Goal: Information Seeking & Learning: Learn about a topic

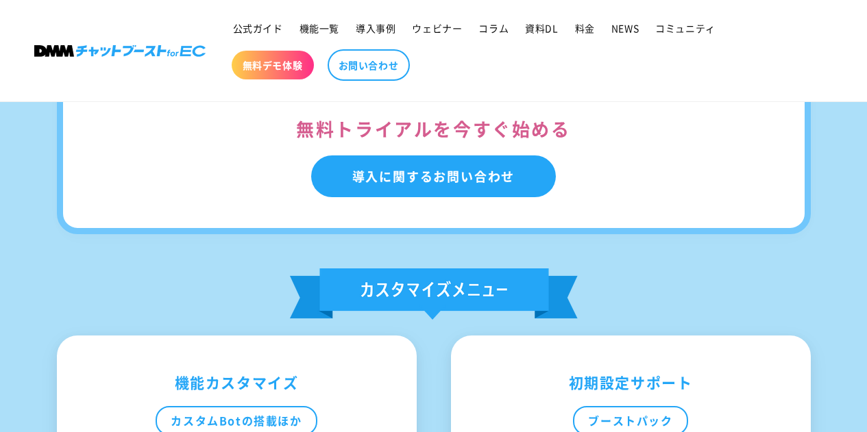
scroll to position [5030, 0]
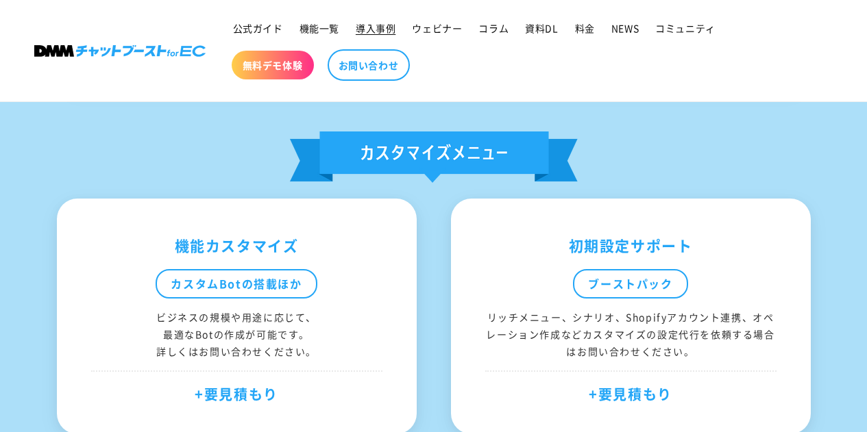
click at [367, 25] on span "導入事例" at bounding box center [376, 28] width 40 height 12
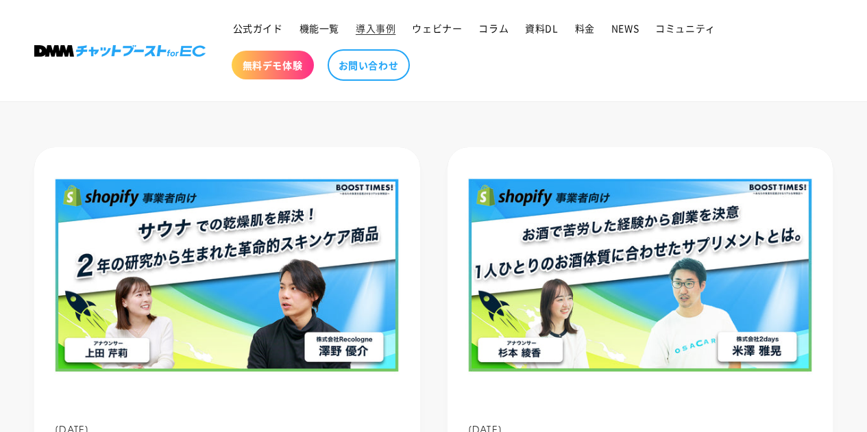
scroll to position [343, 0]
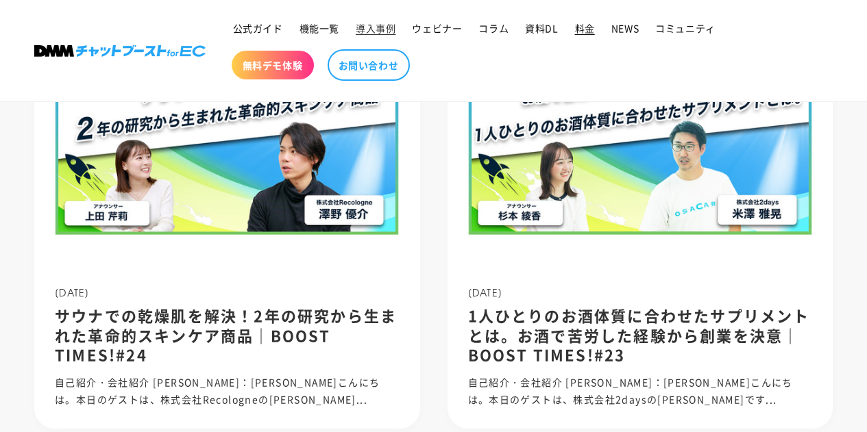
click at [588, 35] on link "料金" at bounding box center [585, 28] width 36 height 29
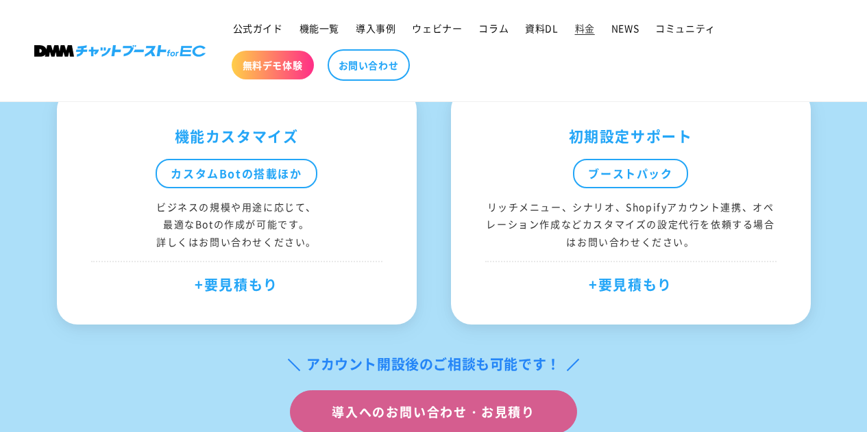
scroll to position [959, 0]
